Goal: Information Seeking & Learning: Check status

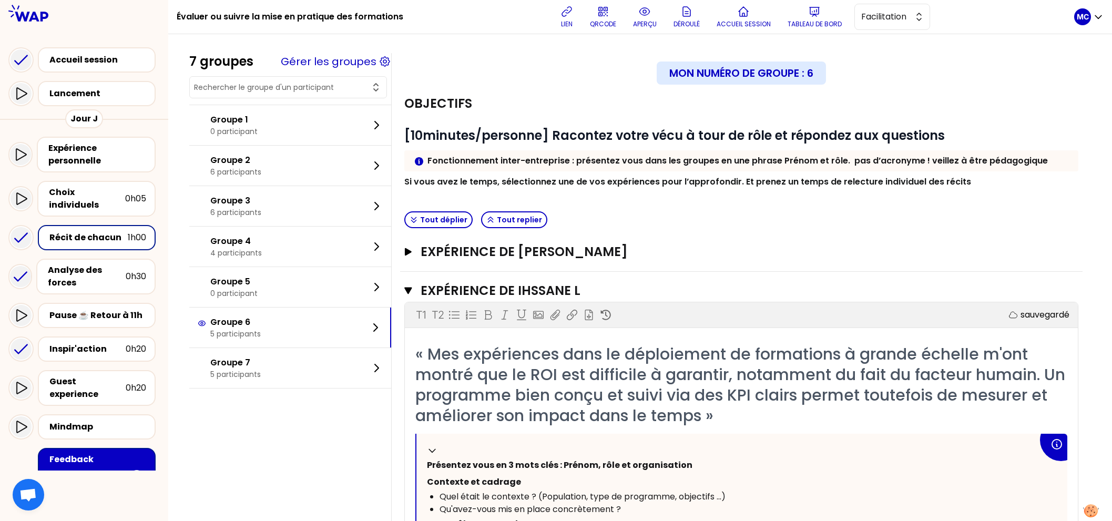
scroll to position [556, 0]
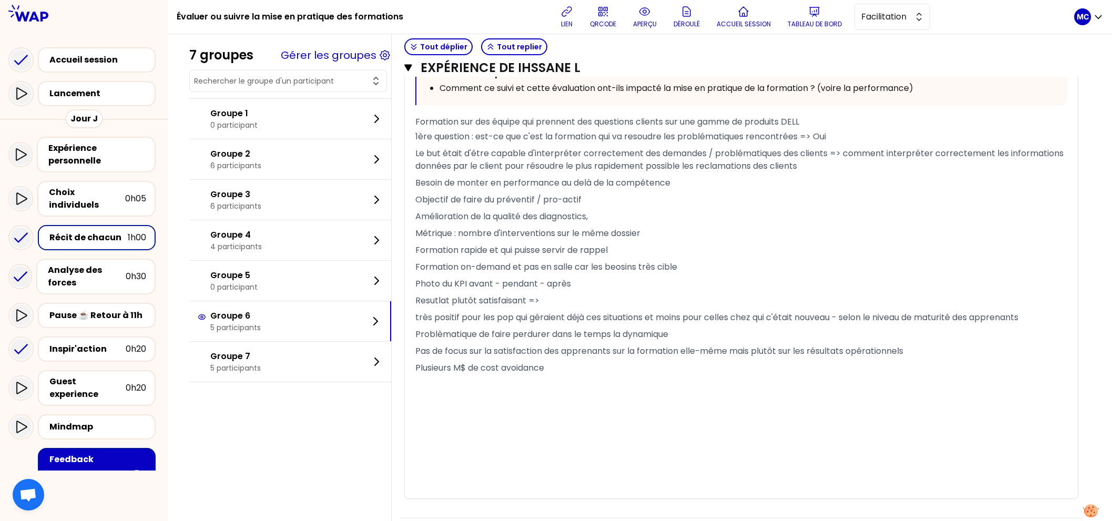
click at [588, 205] on p "Objectif de faire du préventif / pro-actif" at bounding box center [741, 199] width 652 height 17
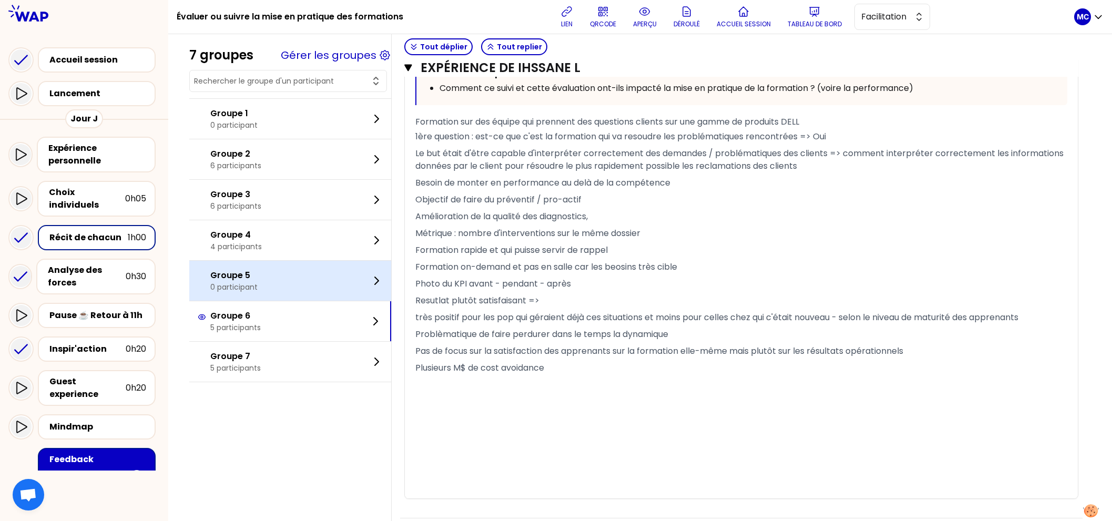
click at [334, 291] on div "Groupe 5 0 participant" at bounding box center [290, 281] width 202 height 40
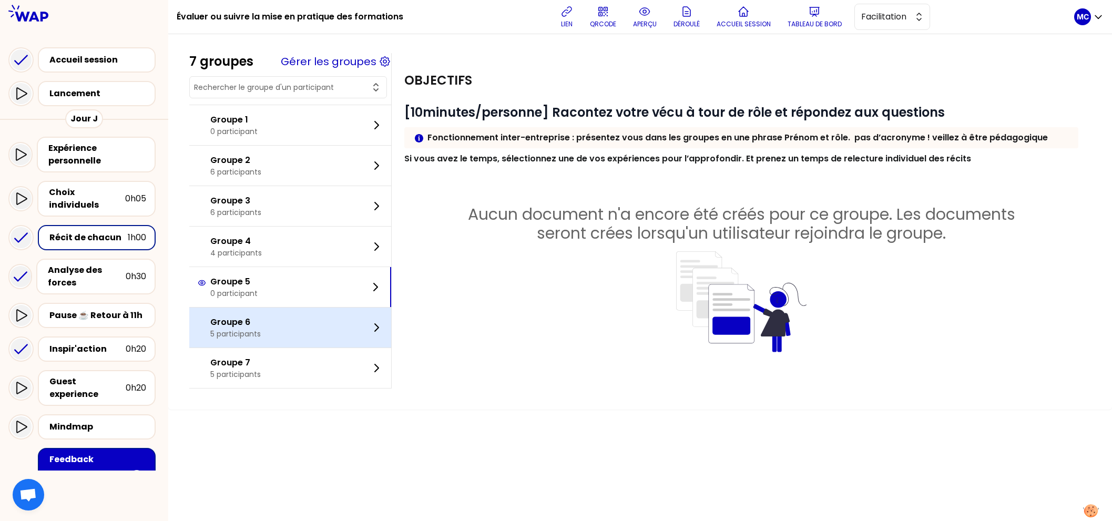
click at [324, 330] on div "Groupe 6 5 participants" at bounding box center [290, 328] width 202 height 40
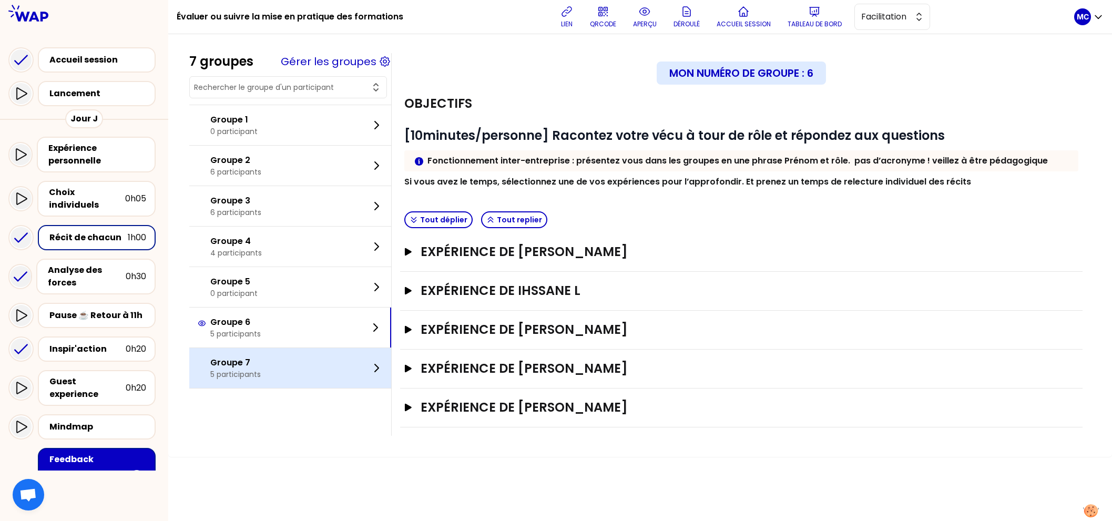
click at [322, 362] on div "Groupe 7 5 participants" at bounding box center [290, 368] width 202 height 40
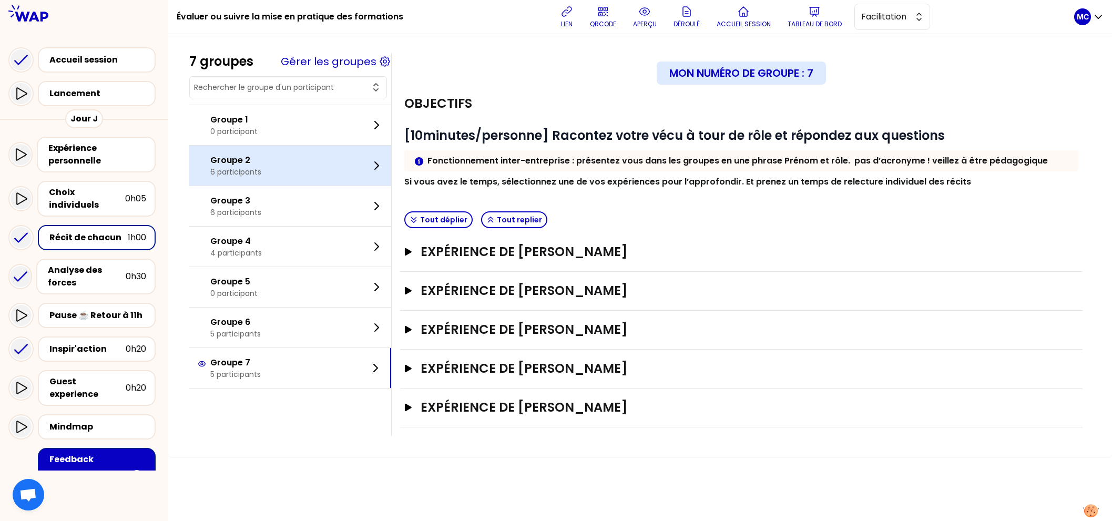
click at [295, 179] on div "Groupe 2 6 participants" at bounding box center [290, 166] width 202 height 40
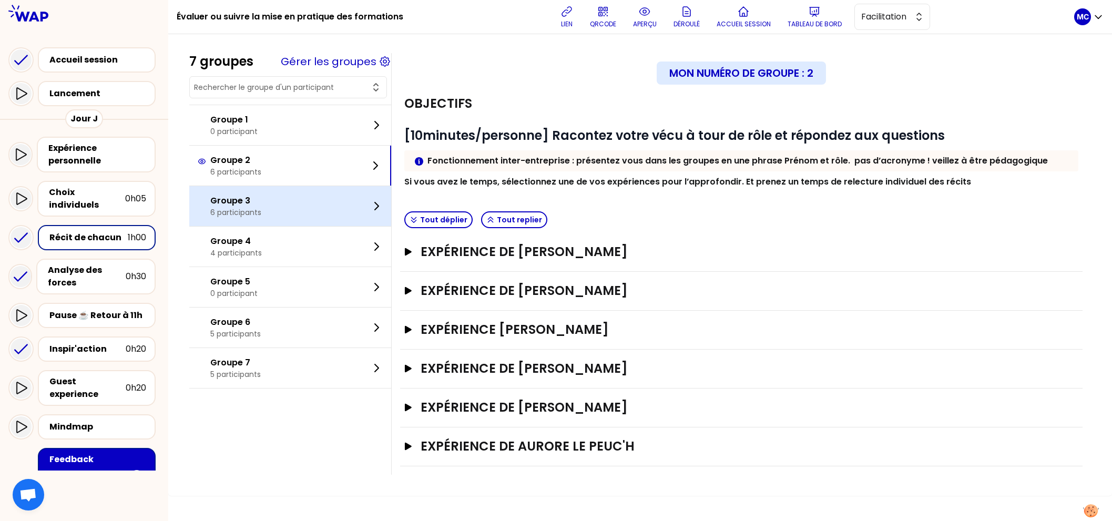
click at [295, 207] on div "Groupe 3 6 participants" at bounding box center [290, 206] width 202 height 40
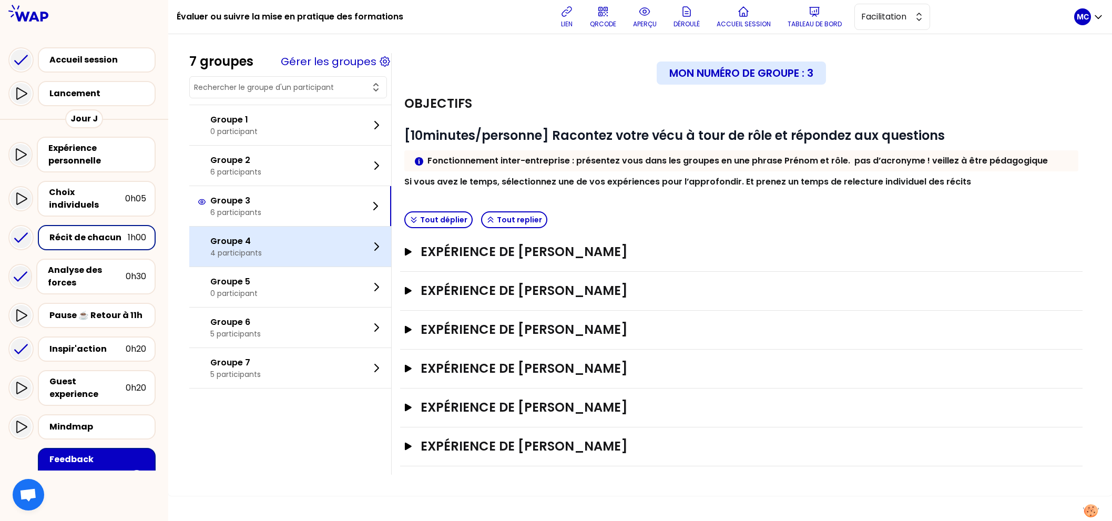
click at [288, 231] on div "Groupe 4 4 participants" at bounding box center [290, 247] width 202 height 40
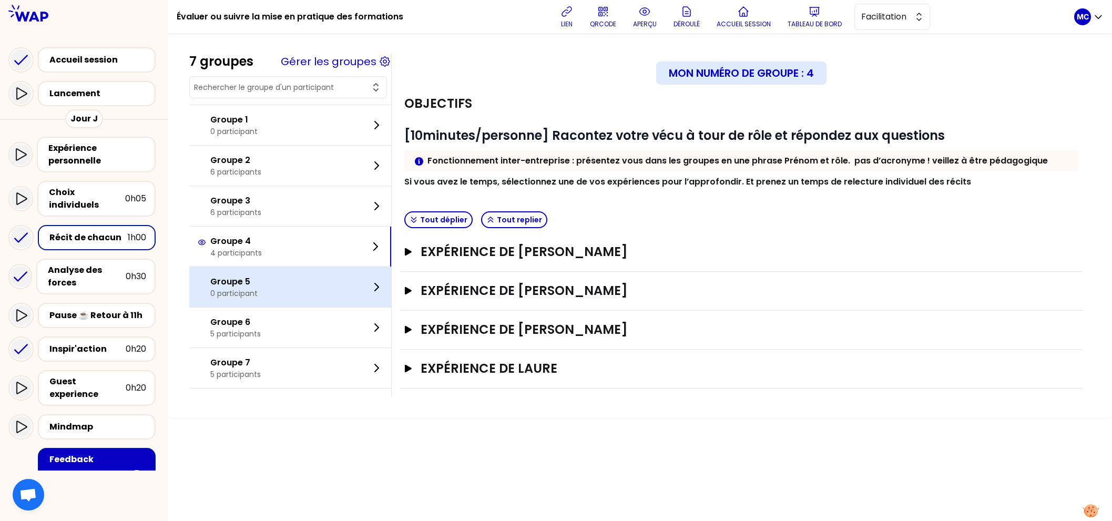
click at [285, 297] on div "Groupe 5 0 participant" at bounding box center [290, 287] width 202 height 40
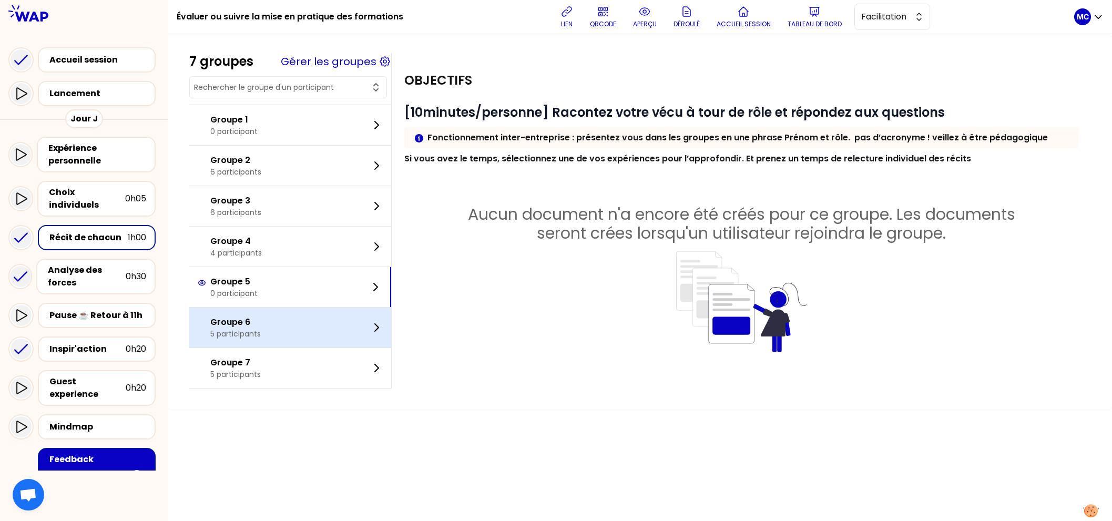
click at [283, 339] on div "Groupe 6 5 participants" at bounding box center [290, 328] width 202 height 40
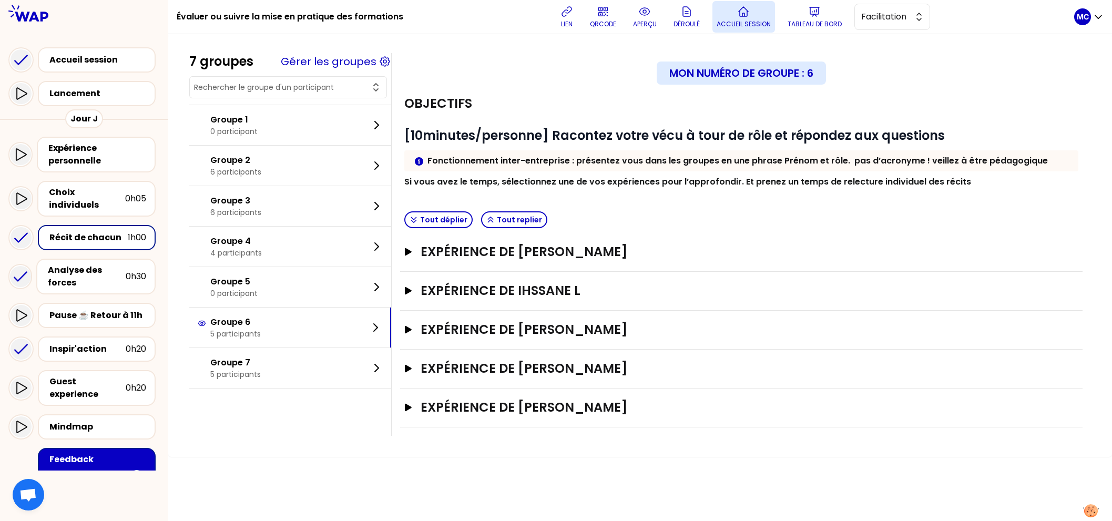
click at [757, 23] on p "Accueil session" at bounding box center [744, 24] width 54 height 8
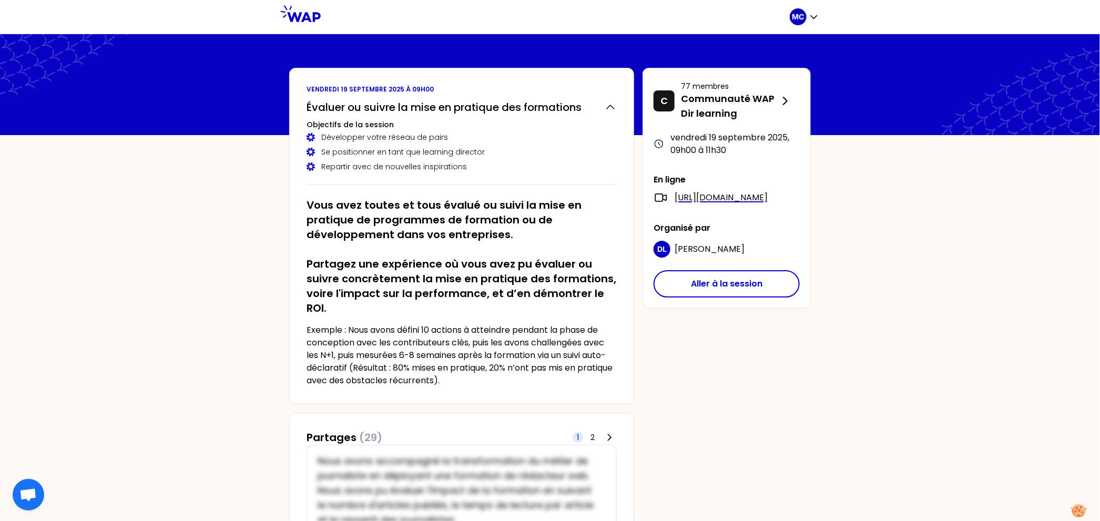
click at [821, 22] on div "MC" at bounding box center [550, 17] width 1100 height 34
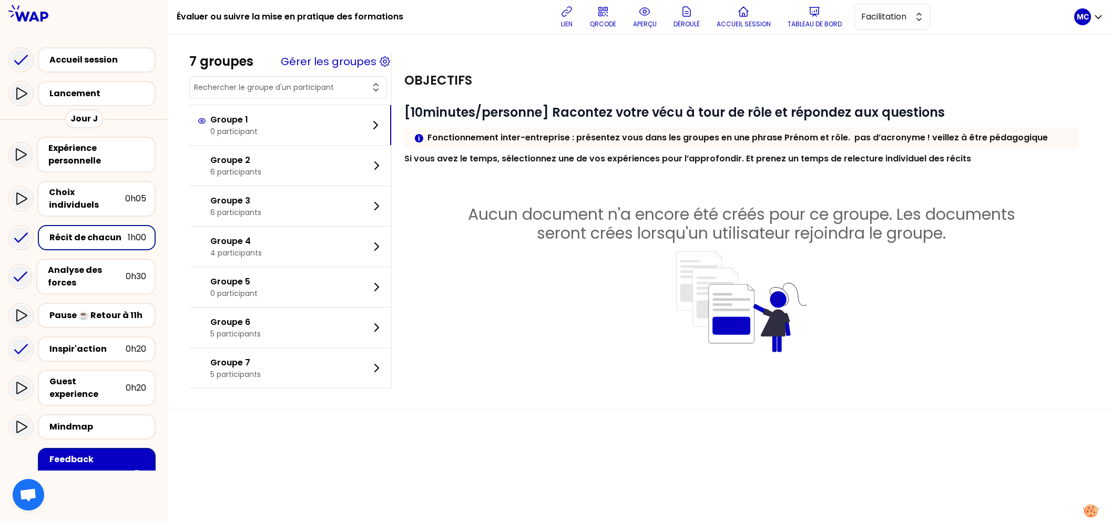
click at [821, 22] on p "Tableau de bord" at bounding box center [815, 24] width 54 height 8
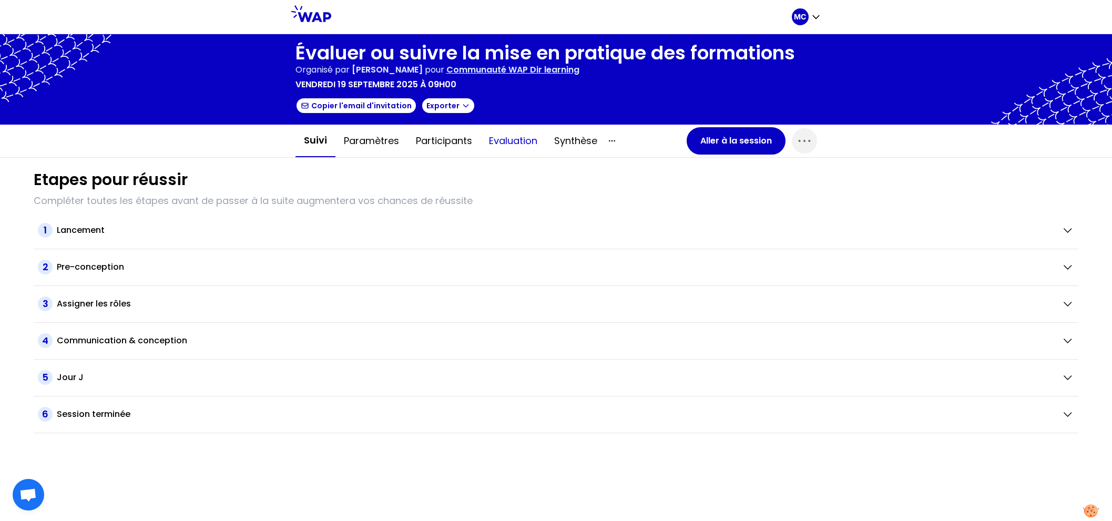
click at [500, 139] on button "Evaluation" at bounding box center [513, 141] width 65 height 32
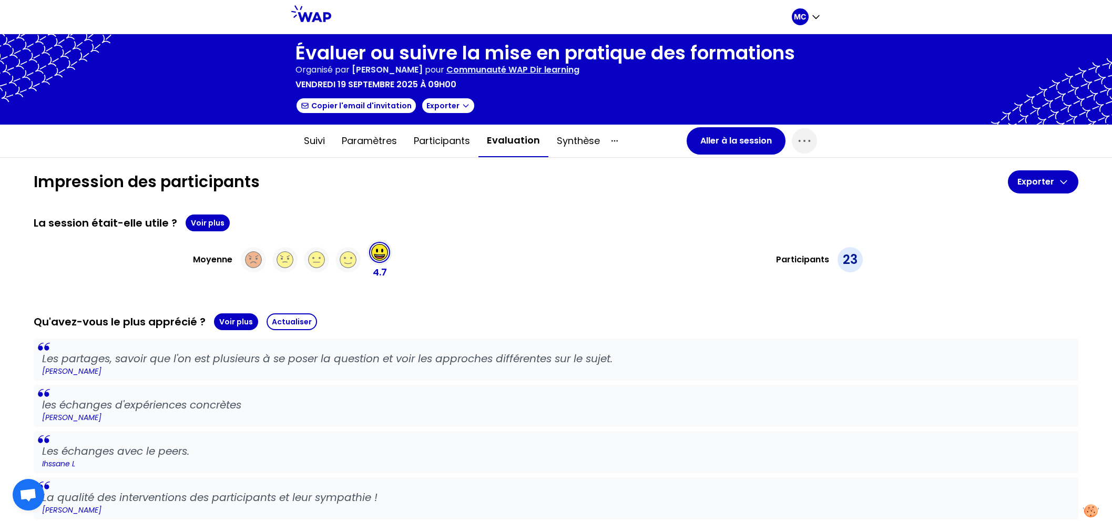
click at [186, 217] on button "Voir plus" at bounding box center [208, 223] width 44 height 17
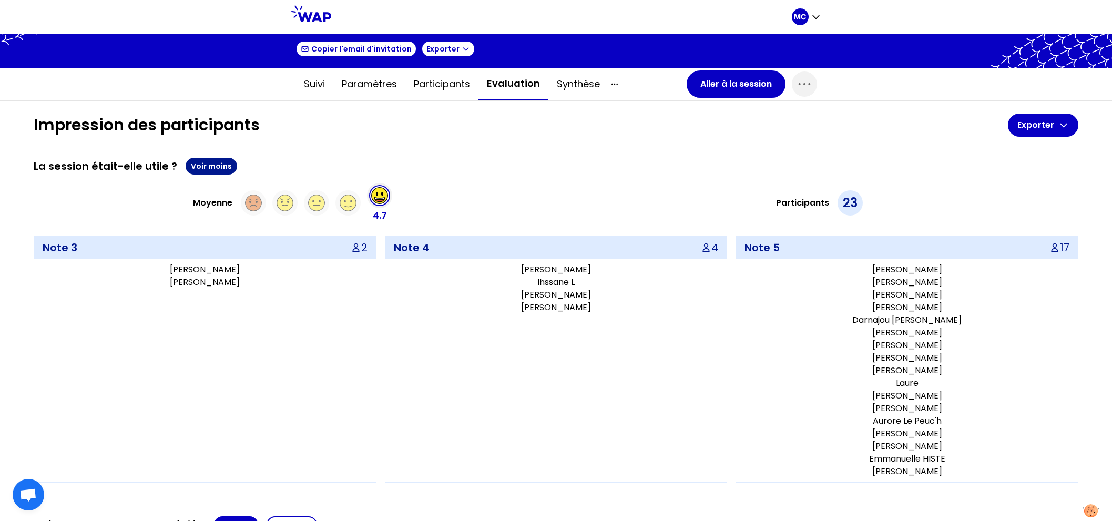
scroll to position [740, 0]
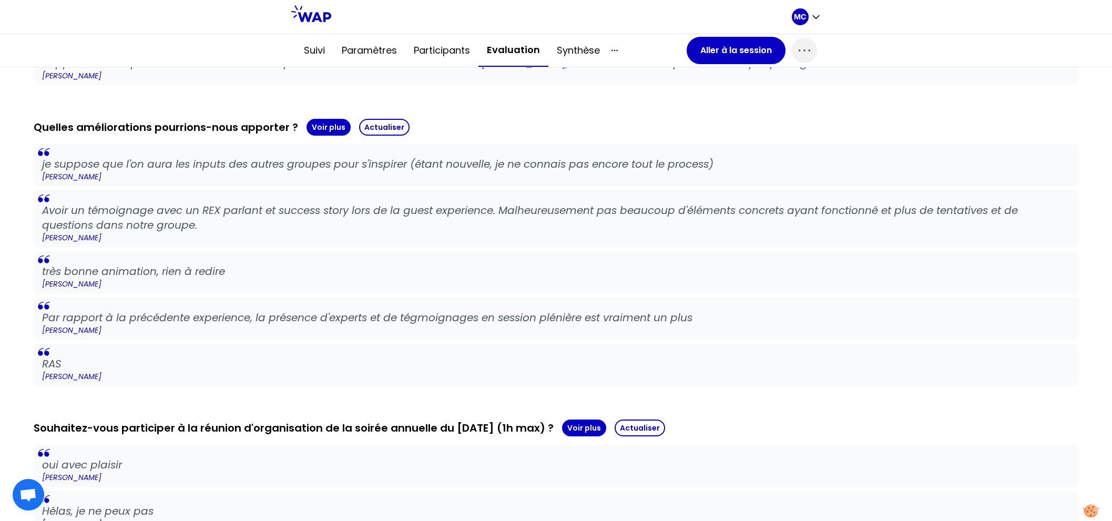
click at [602, 234] on p "[PERSON_NAME]" at bounding box center [556, 237] width 1028 height 11
click at [325, 124] on button "Voir plus" at bounding box center [329, 127] width 44 height 17
